Goal: Find specific page/section: Find specific page/section

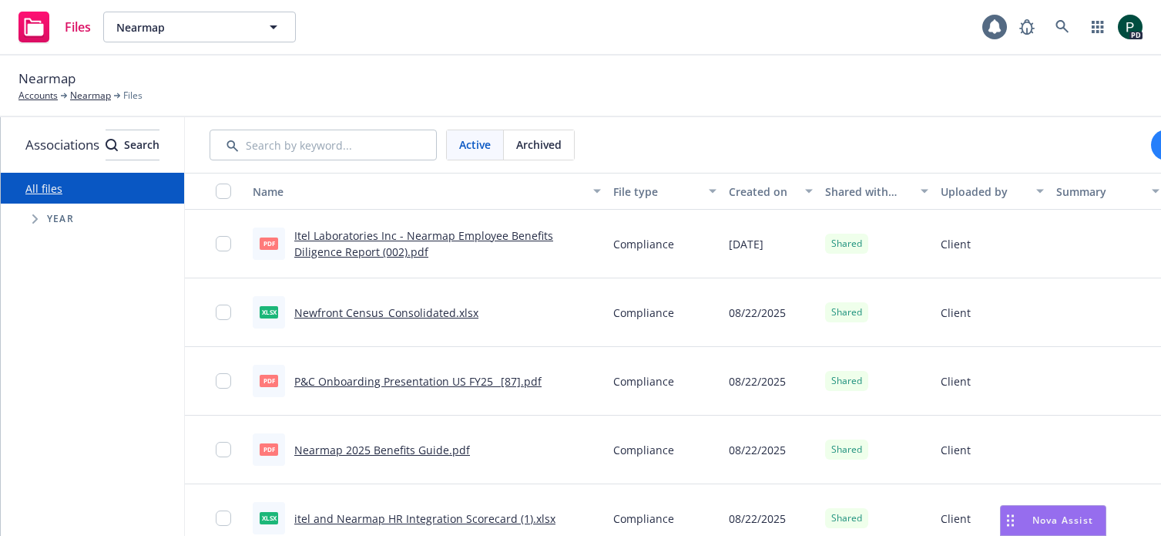
scroll to position [0, 228]
